Goal: Check status

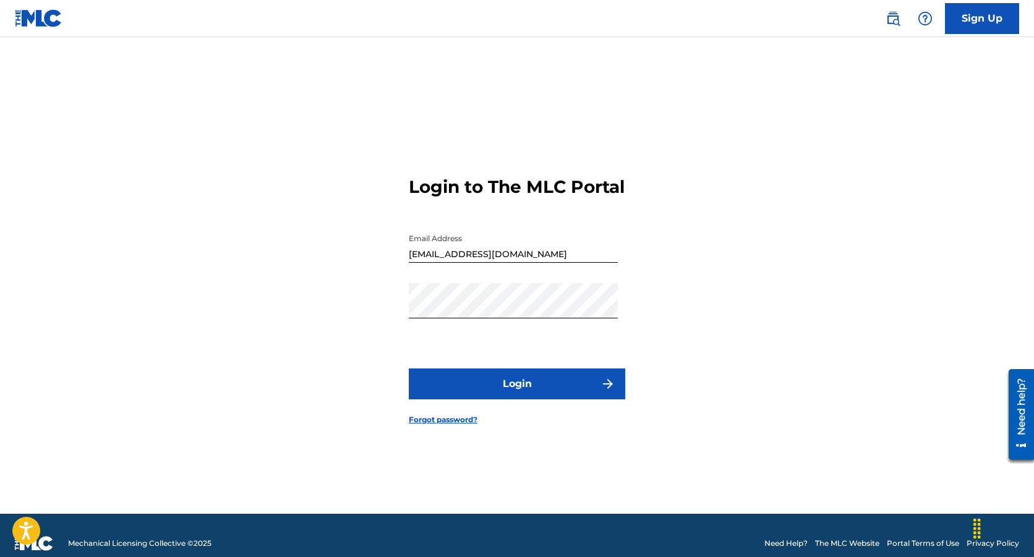
click at [499, 397] on button "Login" at bounding box center [517, 384] width 217 height 31
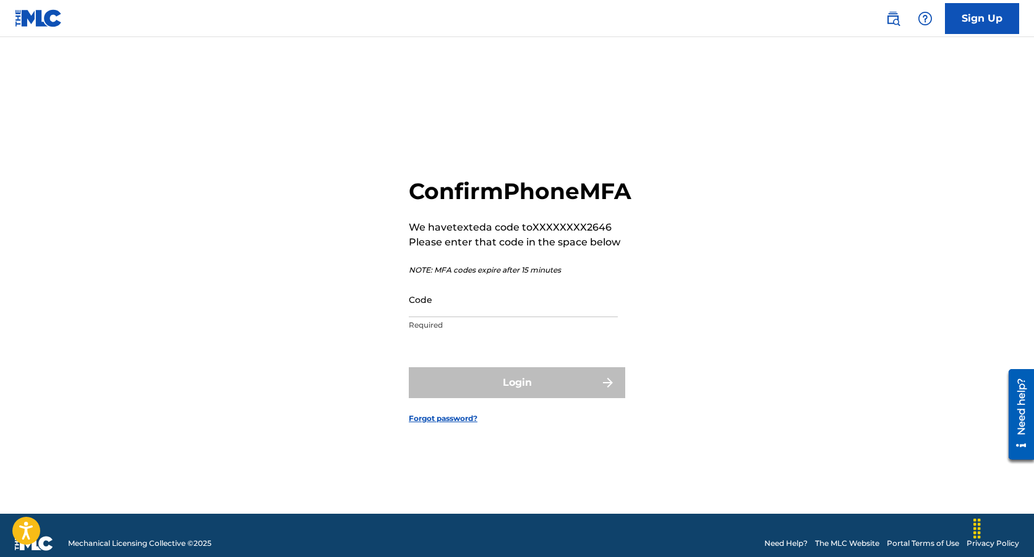
click at [494, 317] on input "Code" at bounding box center [513, 299] width 209 height 35
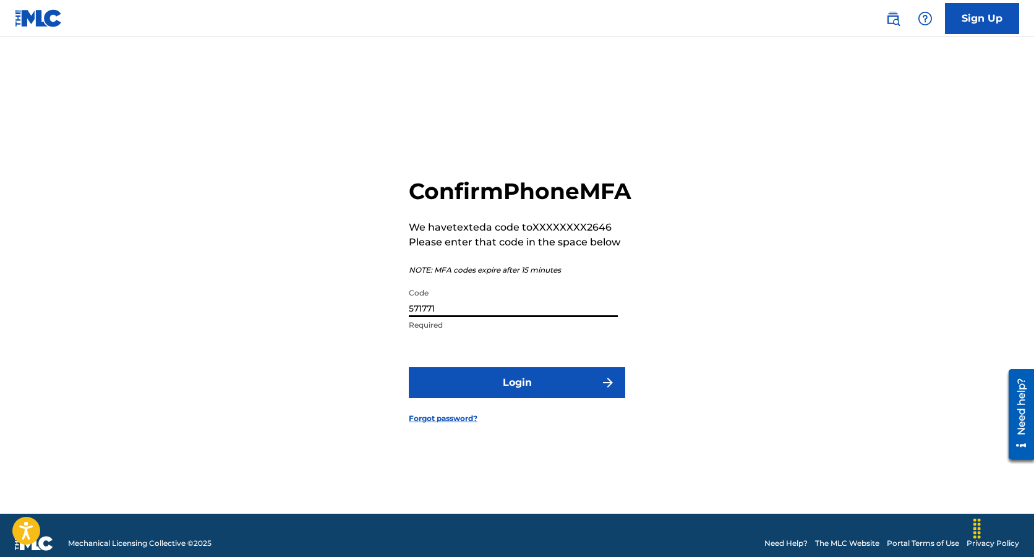
type input "571771"
click at [508, 397] on button "Login" at bounding box center [517, 382] width 217 height 31
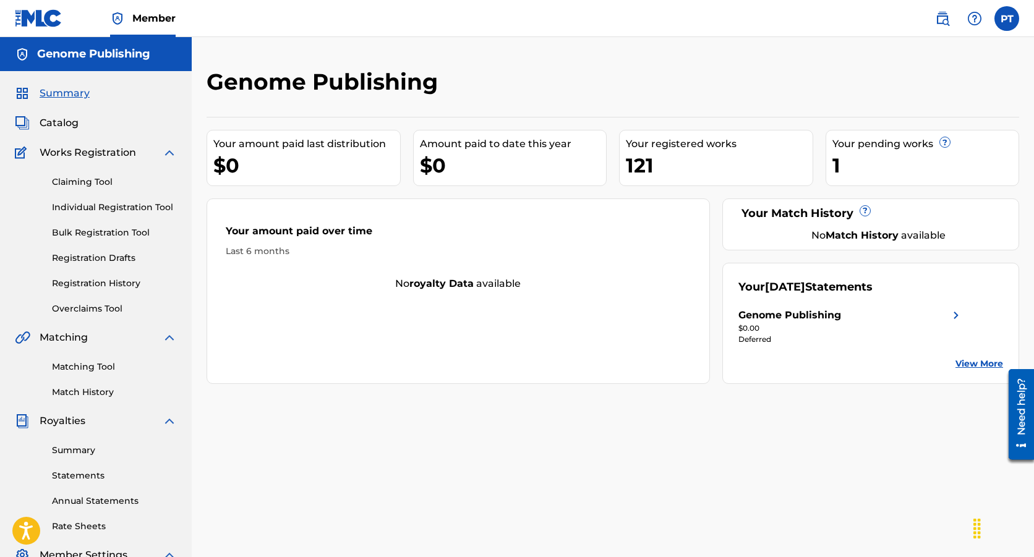
click at [77, 449] on link "Summary" at bounding box center [114, 450] width 125 height 13
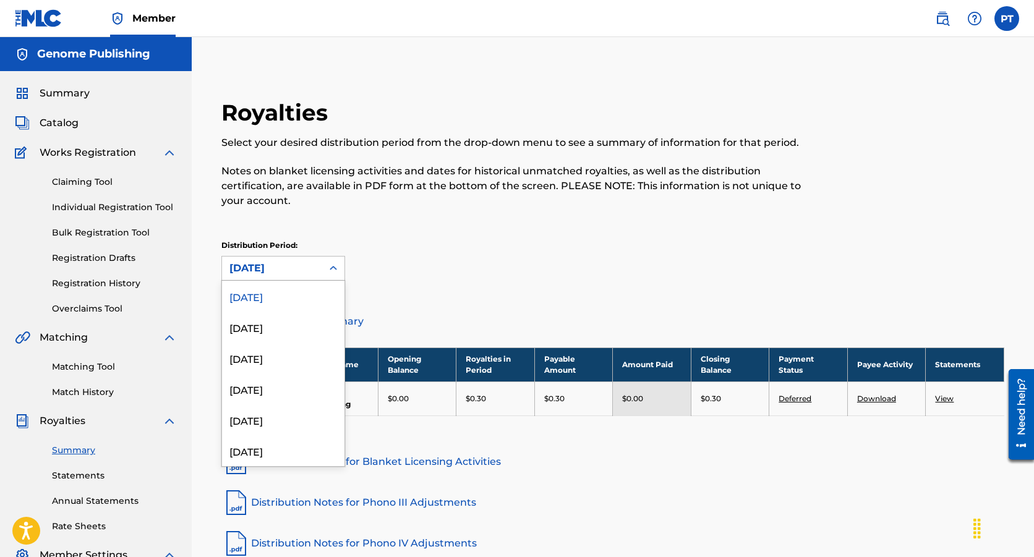
click at [260, 261] on div "[DATE]" at bounding box center [272, 268] width 85 height 15
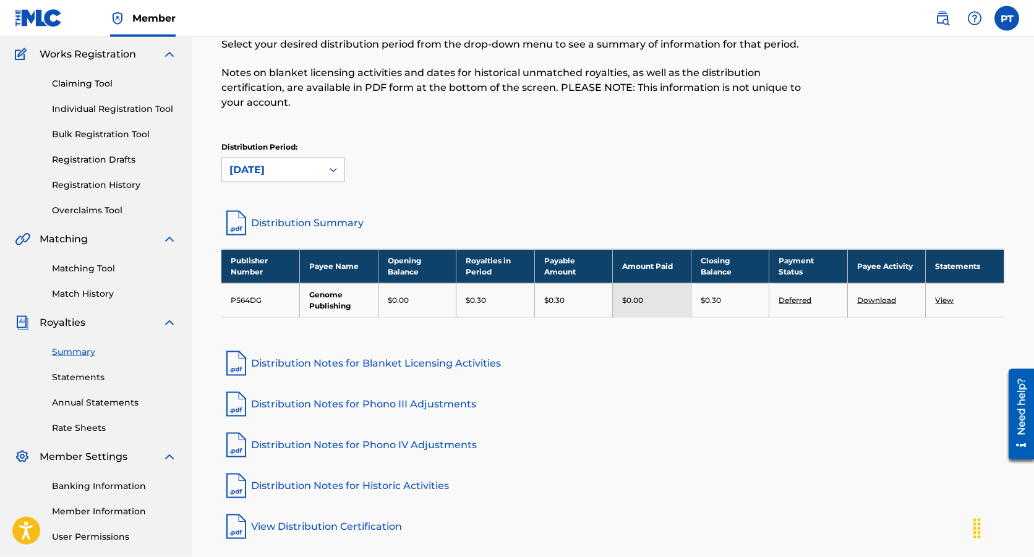
scroll to position [105, 0]
